Goal: Check status: Check status

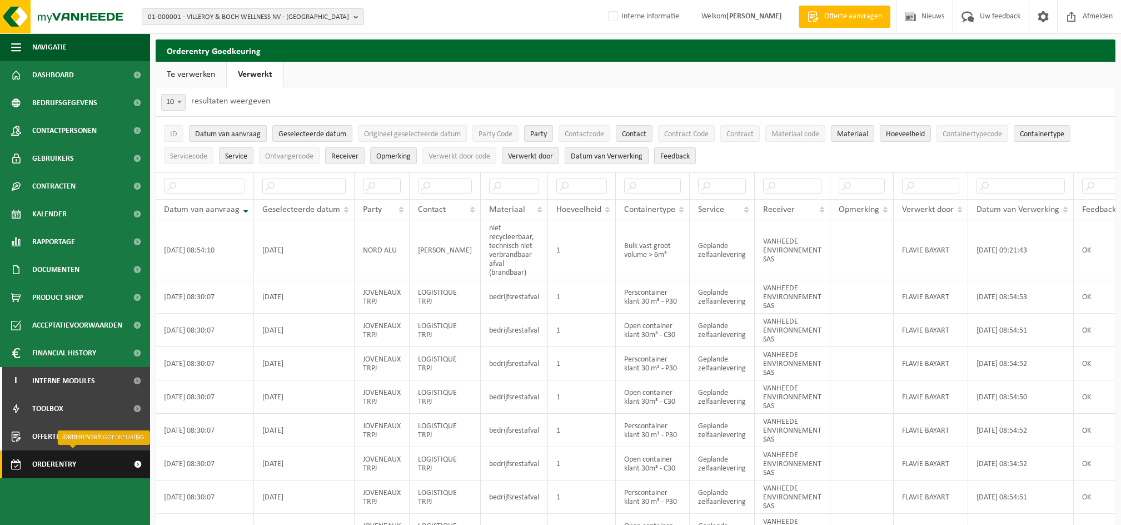
click at [70, 465] on span "Orderentry Goedkeuring" at bounding box center [78, 464] width 93 height 28
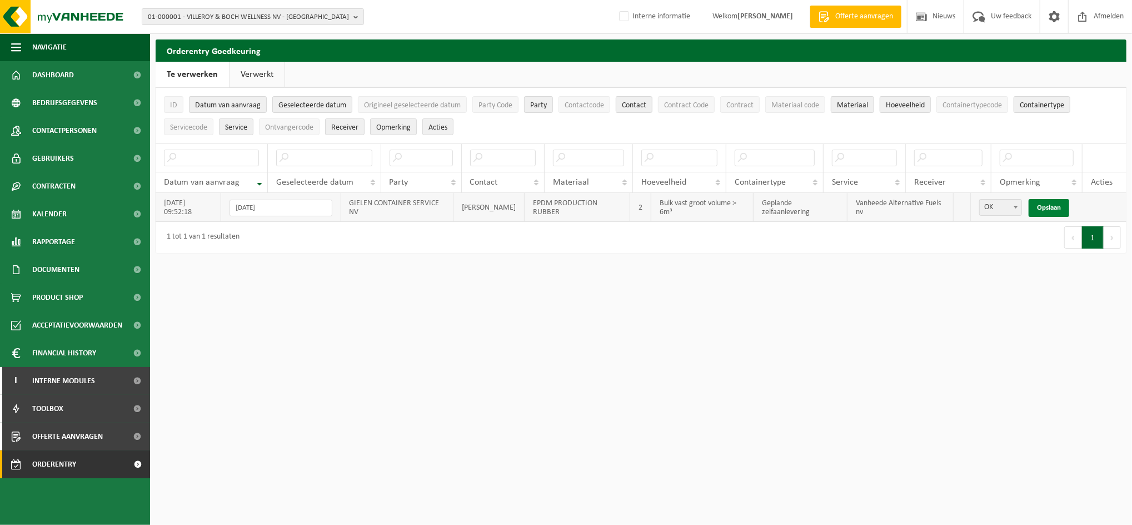
click at [1048, 207] on link "Opslaan" at bounding box center [1049, 208] width 41 height 18
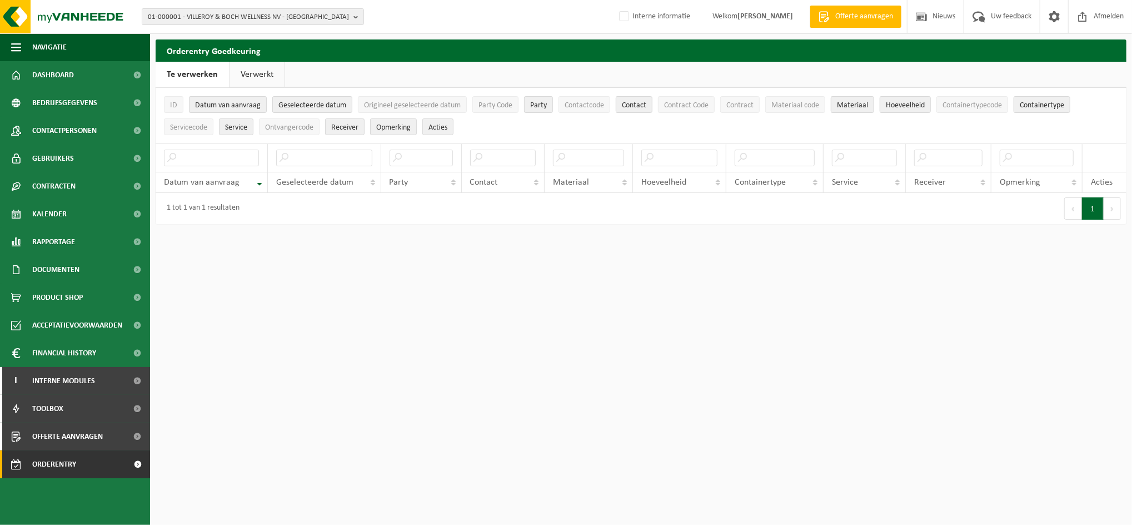
click at [268, 73] on link "Verwerkt" at bounding box center [257, 75] width 55 height 26
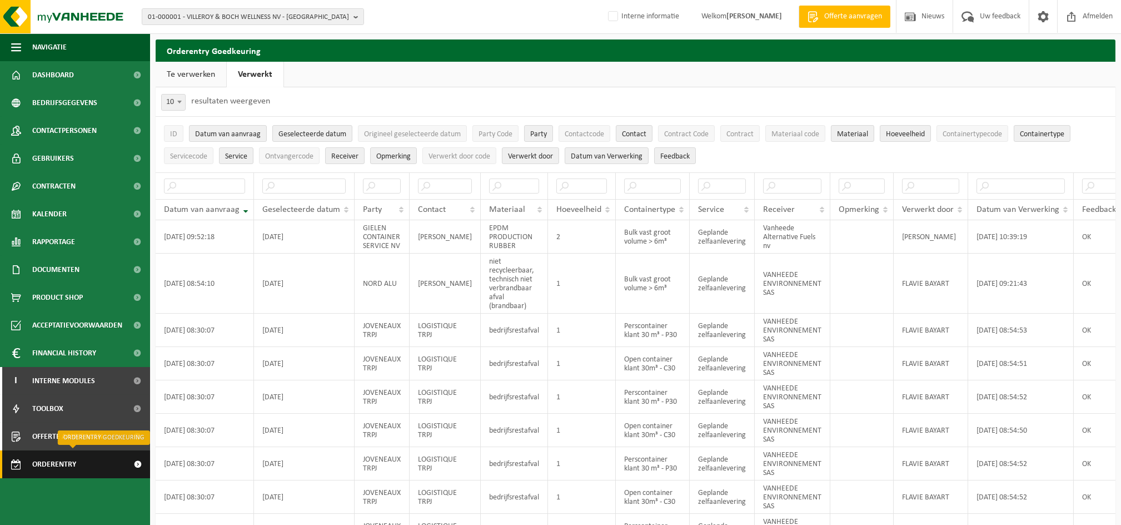
click at [34, 461] on span "Orderentry Goedkeuring" at bounding box center [78, 464] width 93 height 28
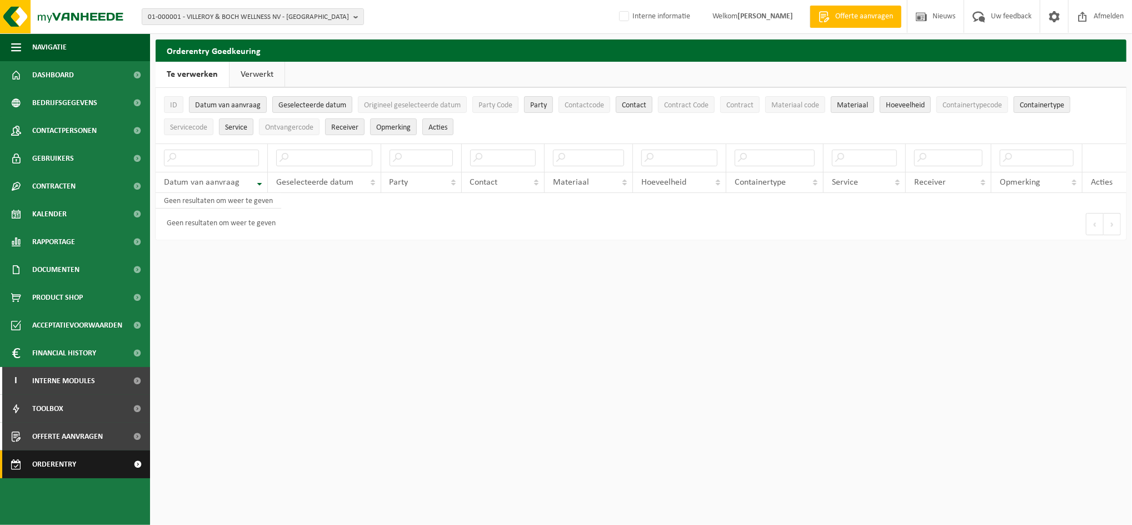
click at [51, 472] on span "Orderentry Goedkeuring" at bounding box center [78, 464] width 93 height 28
click at [60, 467] on span "Orderentry Goedkeuring" at bounding box center [78, 464] width 93 height 28
click at [249, 79] on link "Verwerkt" at bounding box center [257, 75] width 55 height 26
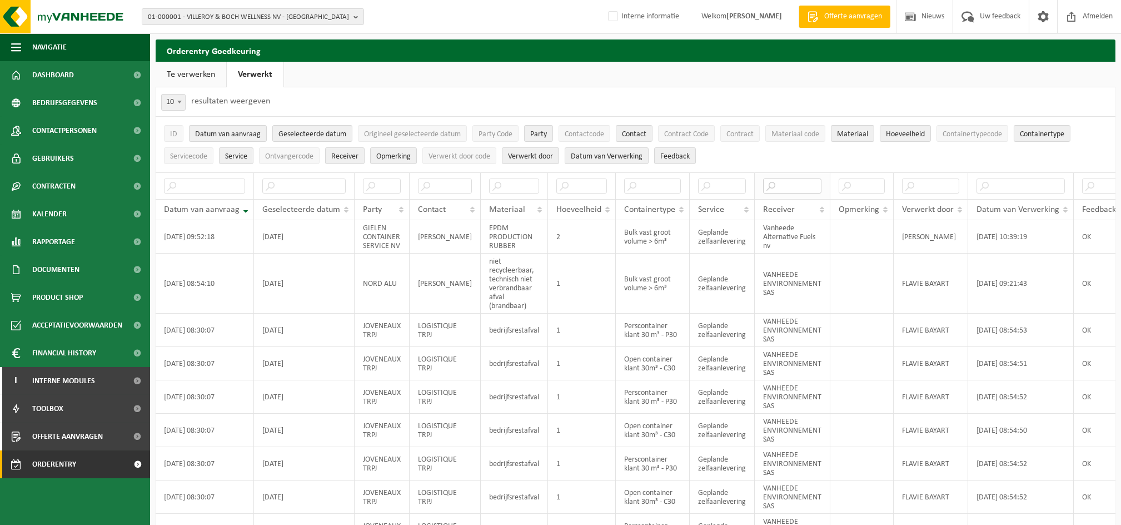
click at [788, 188] on input "text" at bounding box center [792, 185] width 58 height 15
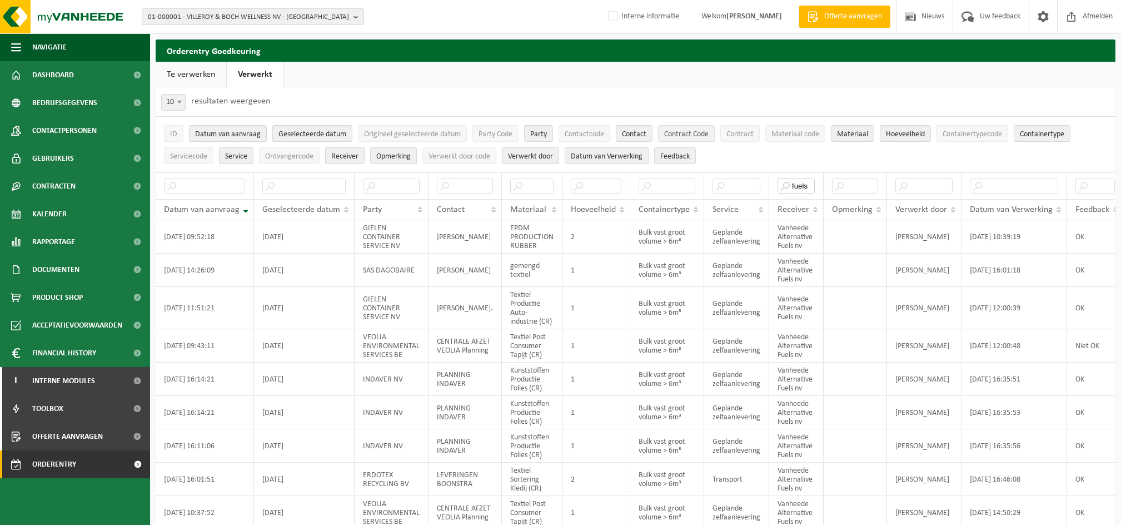
type input "fuels"
click at [694, 132] on span "Contract Code" at bounding box center [686, 134] width 44 height 8
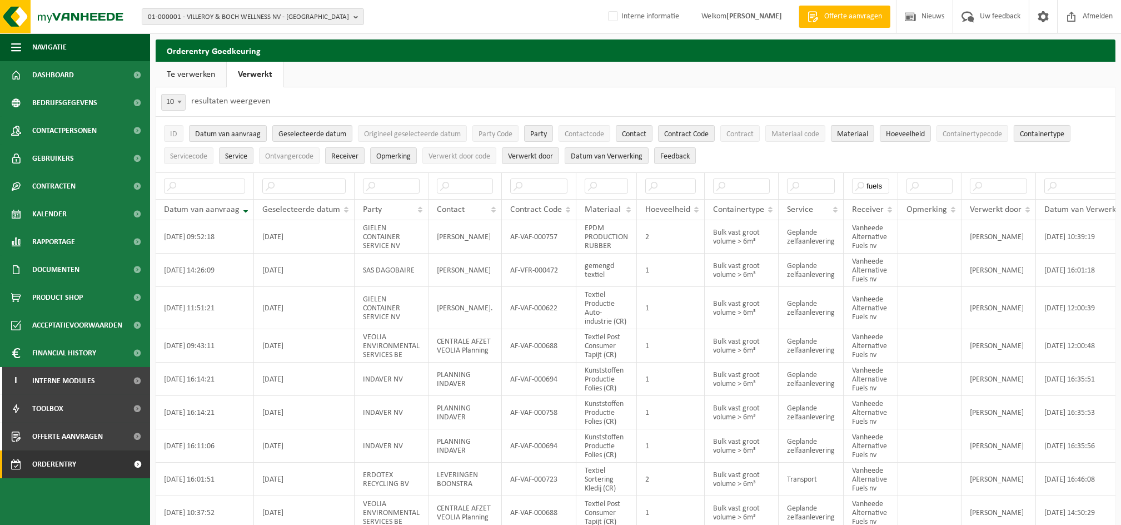
click at [1054, 132] on span "Containertype" at bounding box center [1042, 134] width 44 height 8
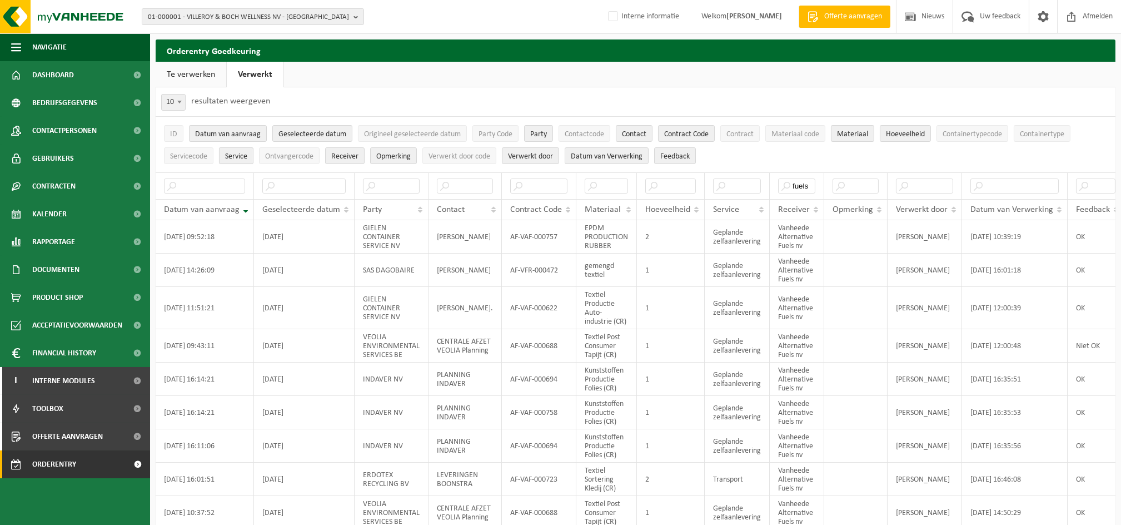
click at [239, 150] on button "Service" at bounding box center [236, 155] width 34 height 17
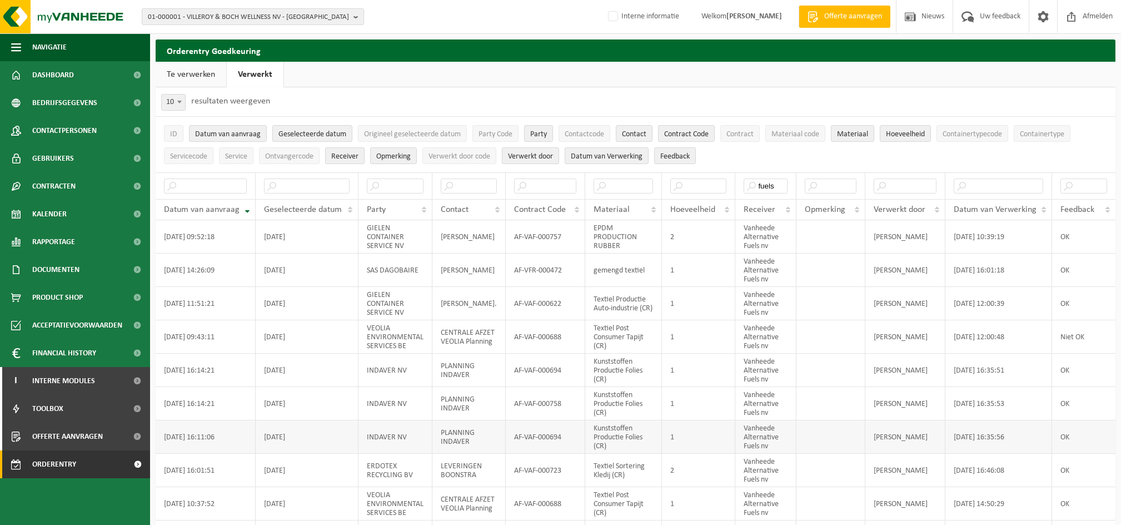
scroll to position [72, 0]
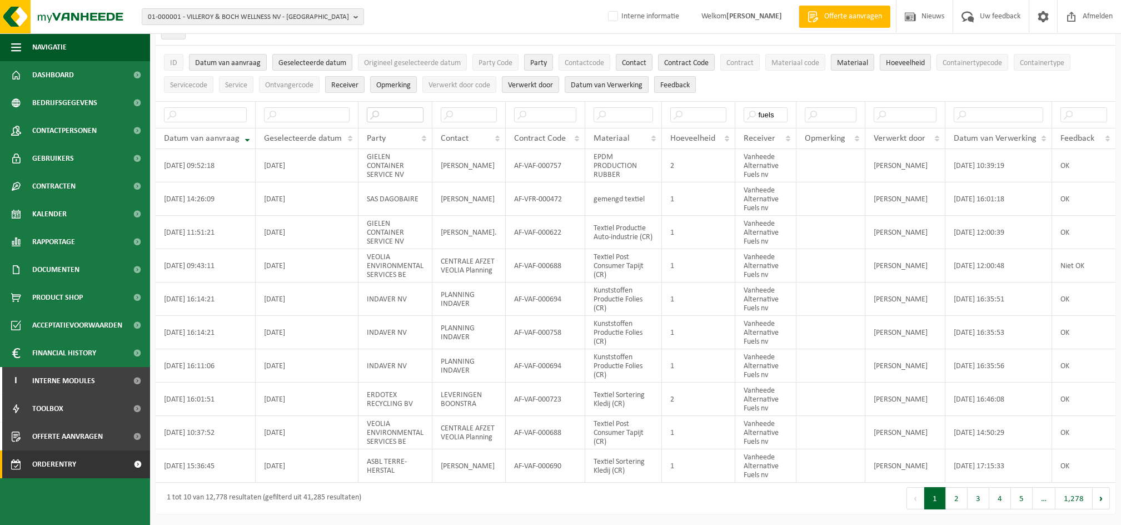
click at [389, 116] on input "text" at bounding box center [395, 114] width 57 height 15
type input "VEOLIA"
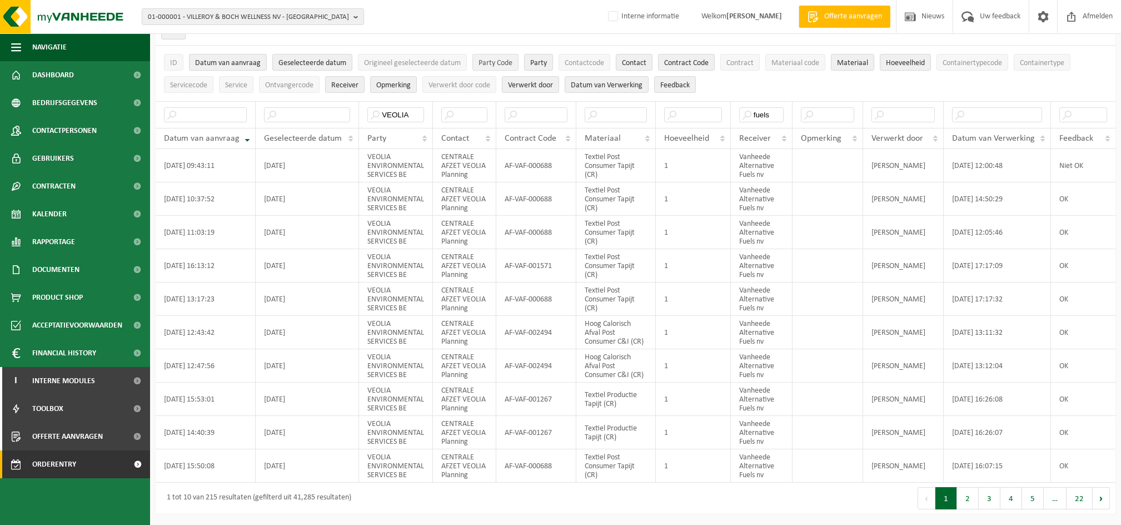
click at [502, 61] on span "Party Code" at bounding box center [496, 63] width 34 height 8
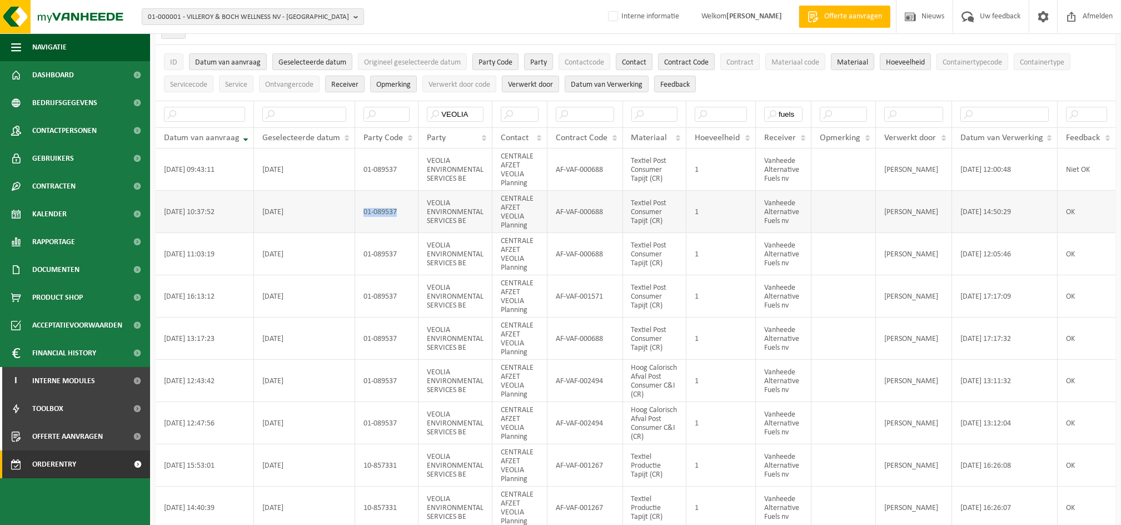
drag, startPoint x: 363, startPoint y: 210, endPoint x: 403, endPoint y: 211, distance: 40.1
click at [403, 211] on td "01-089537" at bounding box center [386, 212] width 63 height 42
drag, startPoint x: 403, startPoint y: 211, endPoint x: 390, endPoint y: 208, distance: 13.6
copy td "01-089537"
click at [182, 17] on span "01-000001 - VILLEROY & BOCH WELLNESS NV - ROESELARE" at bounding box center [248, 17] width 201 height 17
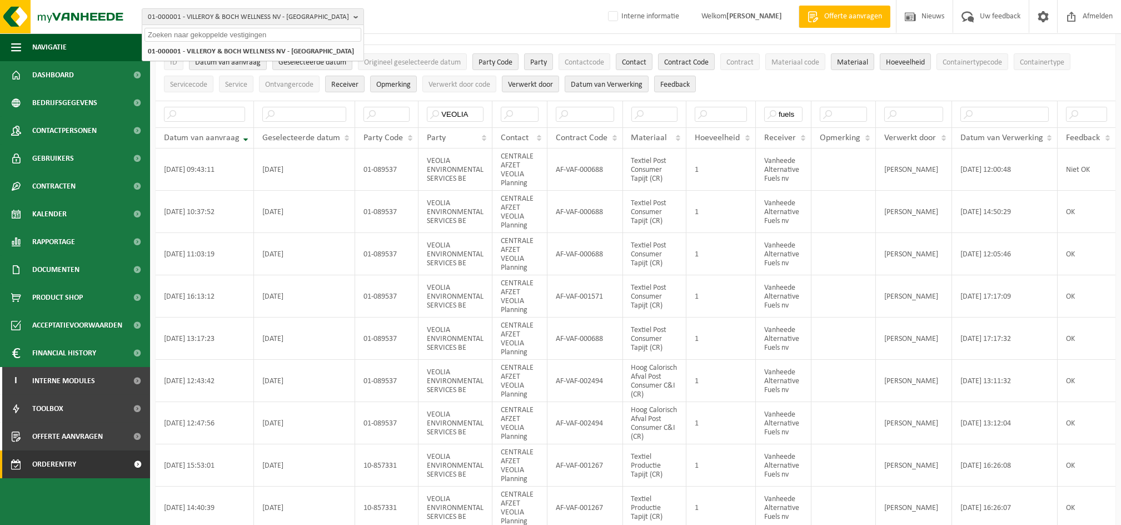
click at [175, 29] on input "text" at bounding box center [253, 35] width 217 height 14
paste input "01-089537"
type input "01-089537"
click at [186, 47] on strong "01-089537 - VEOLIA ENVIRONMENTAL SERVICES BE - BEERSE" at bounding box center [237, 51] width 179 height 8
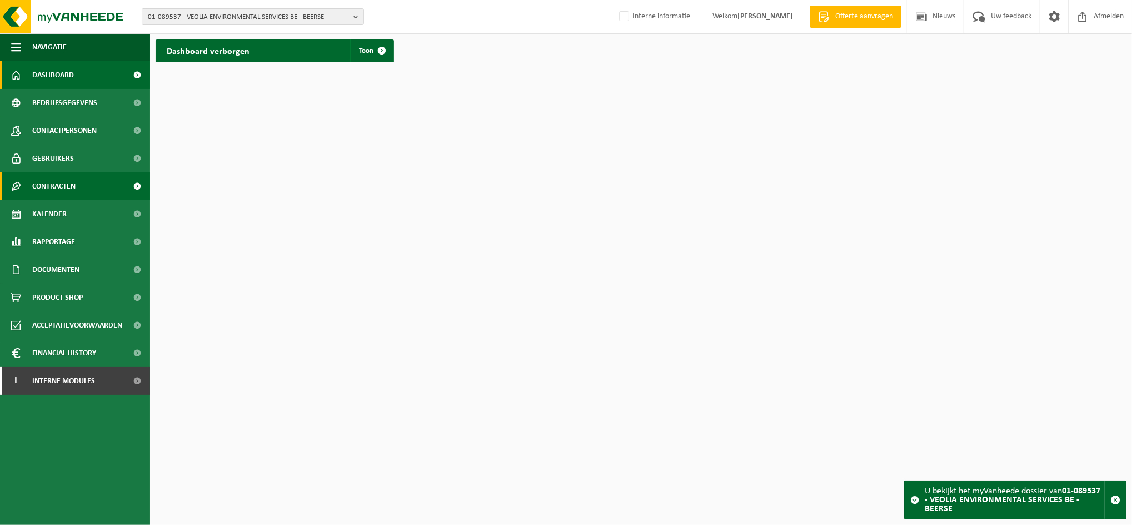
click at [56, 189] on span "Contracten" at bounding box center [53, 186] width 43 height 28
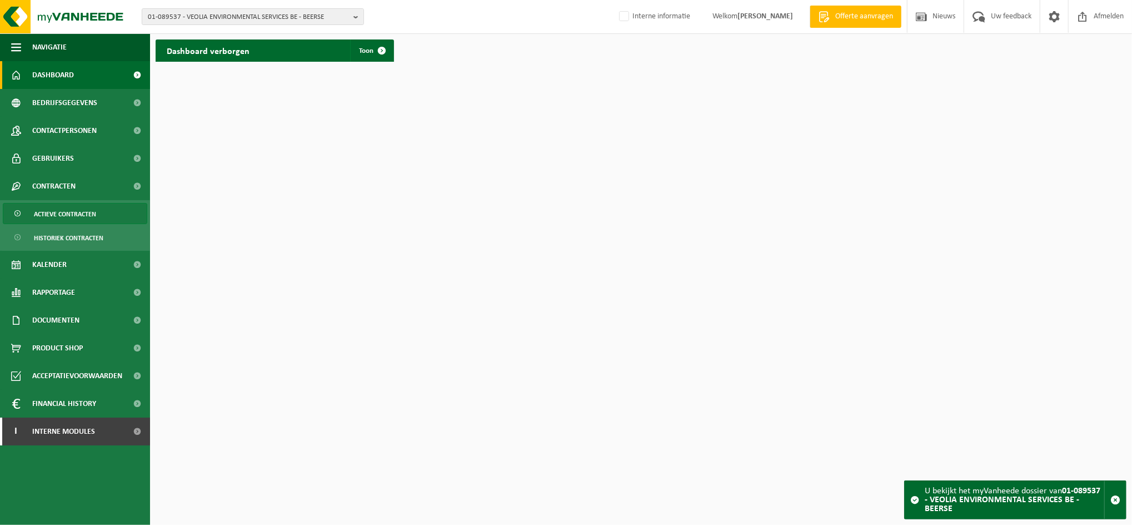
click at [59, 212] on span "Actieve contracten" at bounding box center [65, 213] width 62 height 21
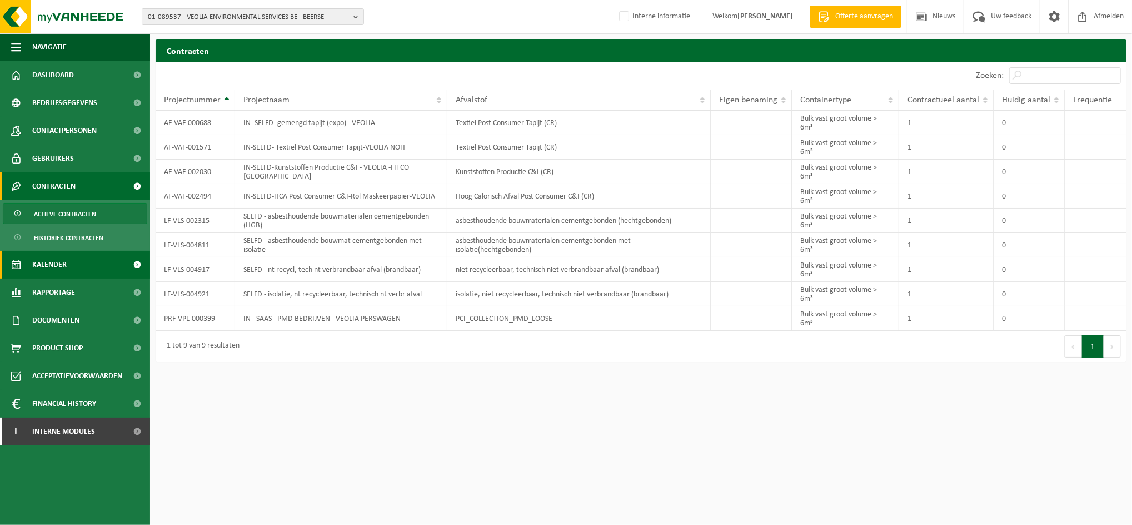
click at [67, 265] on link "Kalender" at bounding box center [75, 265] width 150 height 28
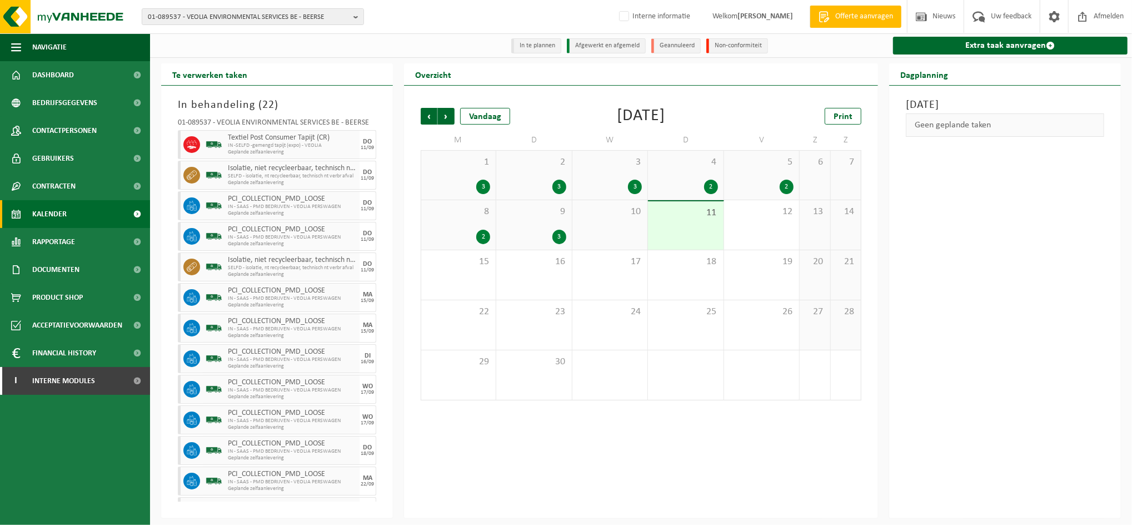
click at [228, 138] on span "Textiel Post Consumer Tapijt (CR)" at bounding box center [292, 137] width 129 height 9
click at [256, 142] on span "Textiel Post Consumer Tapijt (CR)" at bounding box center [292, 137] width 129 height 9
click at [193, 147] on icon at bounding box center [191, 147] width 9 height 2
click at [206, 144] on img at bounding box center [214, 144] width 17 height 17
click at [207, 144] on img at bounding box center [214, 144] width 17 height 17
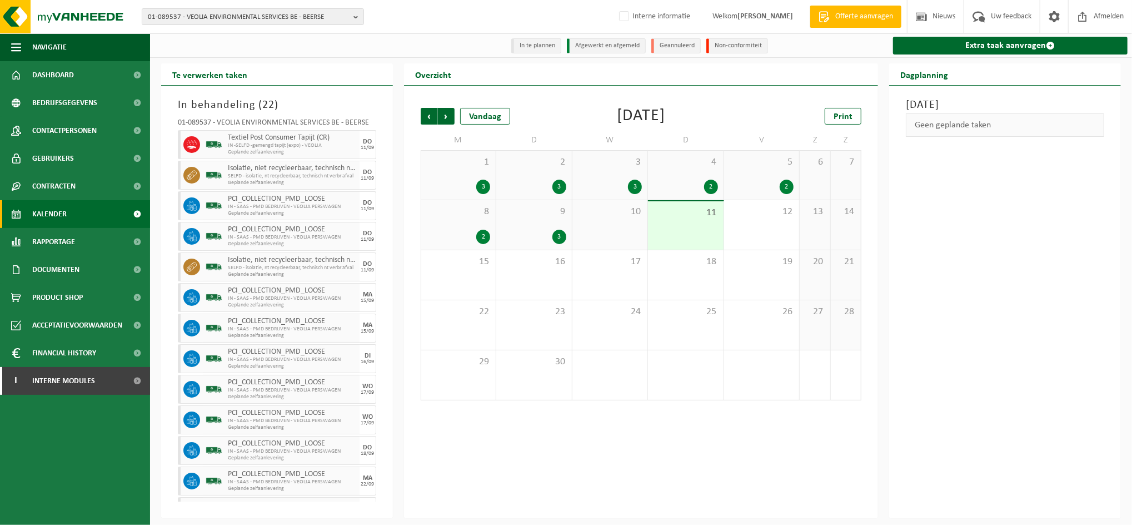
click at [207, 144] on img at bounding box center [214, 144] width 17 height 17
click at [608, 227] on div "10" at bounding box center [609, 224] width 75 height 49
click at [732, 227] on div "12" at bounding box center [761, 224] width 75 height 49
click at [65, 210] on span "Kalender" at bounding box center [49, 214] width 34 height 28
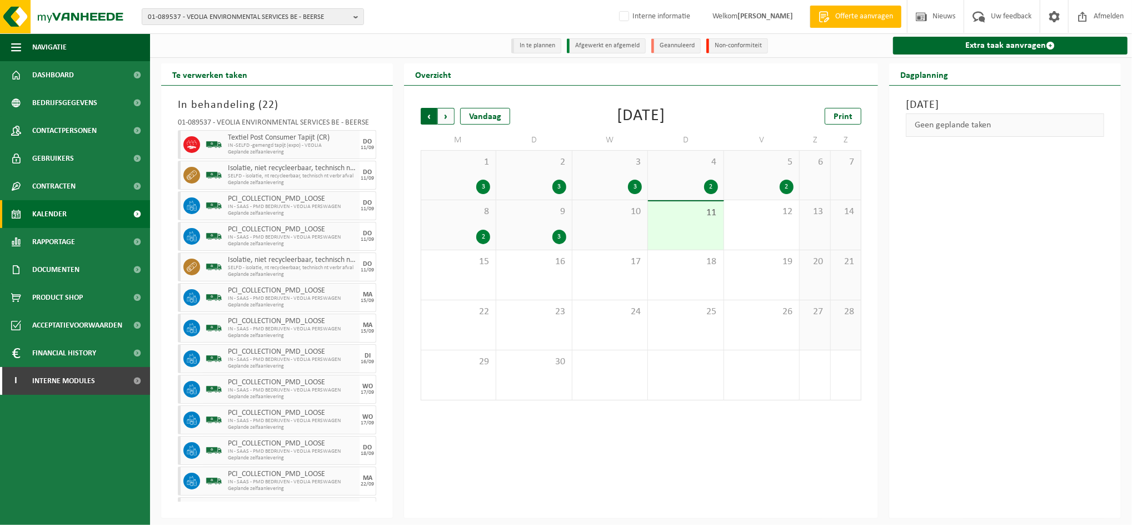
click at [443, 117] on span "Volgende" at bounding box center [446, 116] width 17 height 17
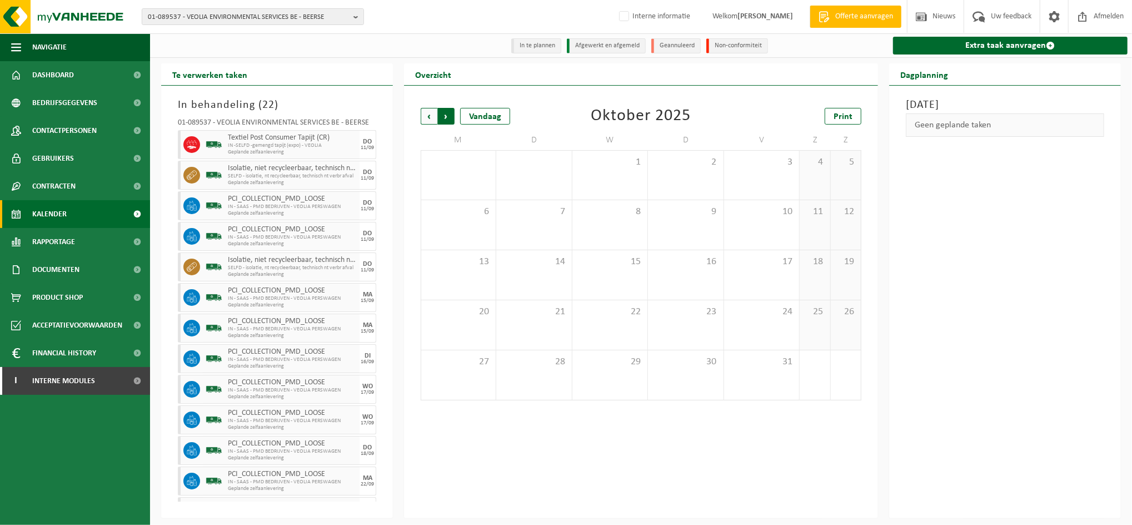
click at [427, 117] on span "Vorige" at bounding box center [429, 116] width 17 height 17
